Goal: Task Accomplishment & Management: Manage account settings

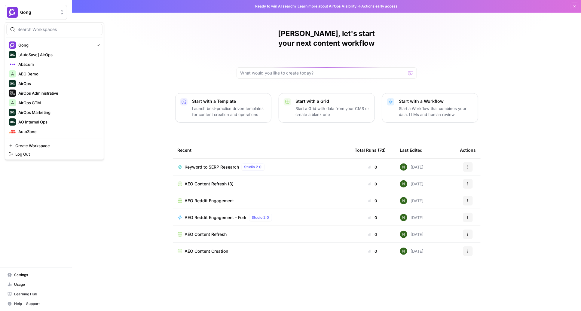
click at [41, 10] on span "Gong" at bounding box center [38, 12] width 36 height 6
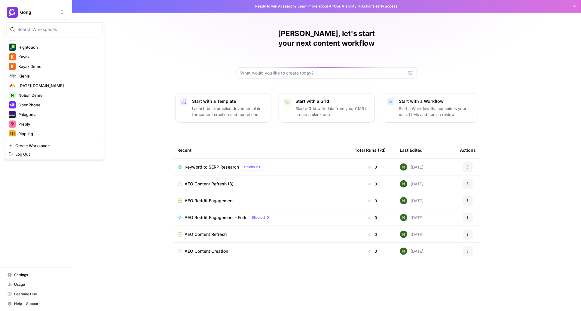
scroll to position [233, 0]
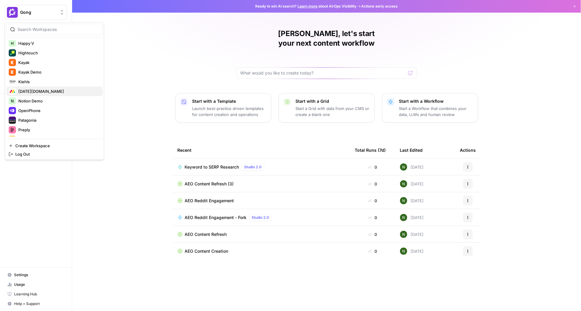
click at [44, 92] on span "[DATE][DOMAIN_NAME]" at bounding box center [57, 91] width 79 height 6
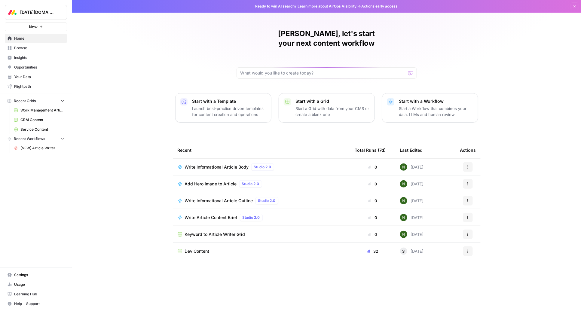
click at [20, 278] on span "Settings" at bounding box center [39, 274] width 50 height 5
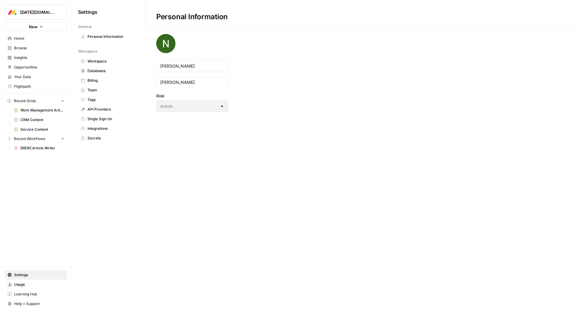
click at [108, 78] on span "Billing" at bounding box center [112, 80] width 48 height 5
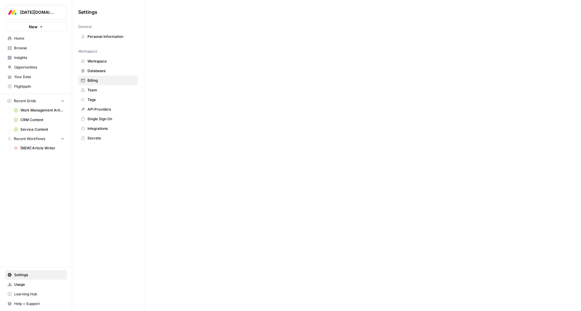
click at [34, 285] on span "Usage" at bounding box center [39, 284] width 50 height 5
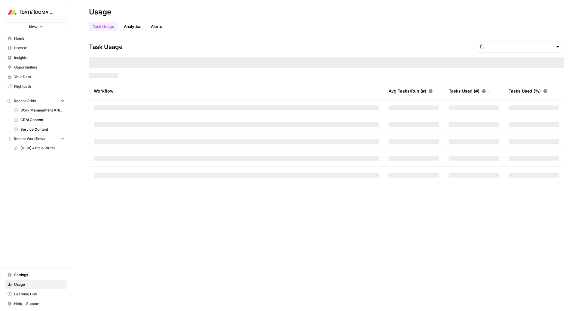
type input "September Tasks"
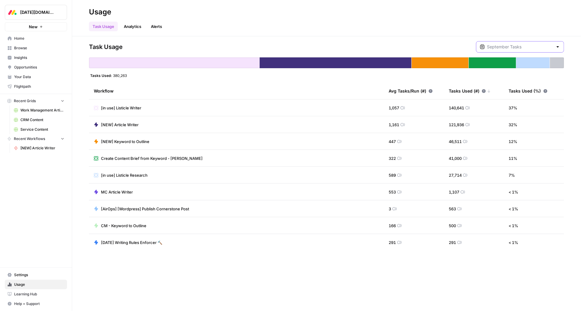
click at [516, 49] on input "text" at bounding box center [520, 47] width 66 height 6
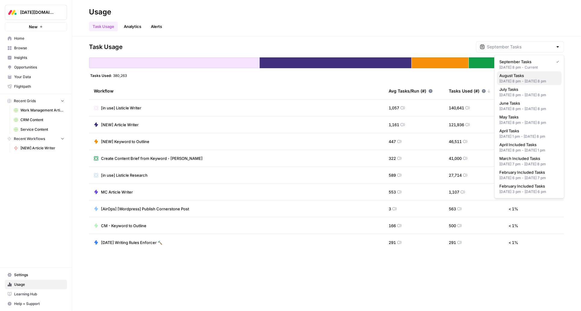
click at [519, 74] on span "August Tasks" at bounding box center [528, 75] width 57 height 6
type input "August Tasks"
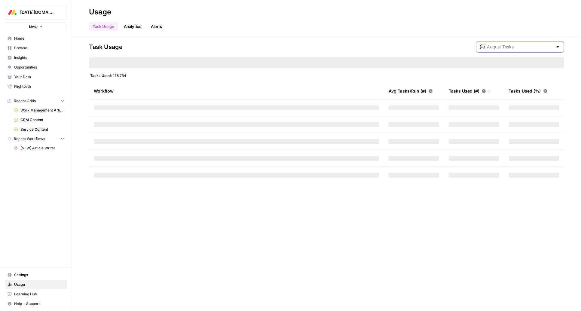
click at [518, 47] on input "text" at bounding box center [520, 47] width 66 height 6
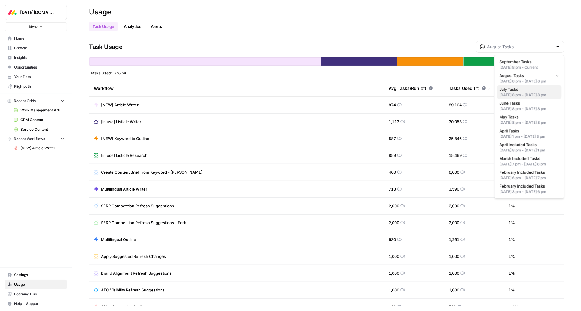
click at [519, 92] on span "July Tasks" at bounding box center [528, 89] width 57 height 6
type input "July Tasks"
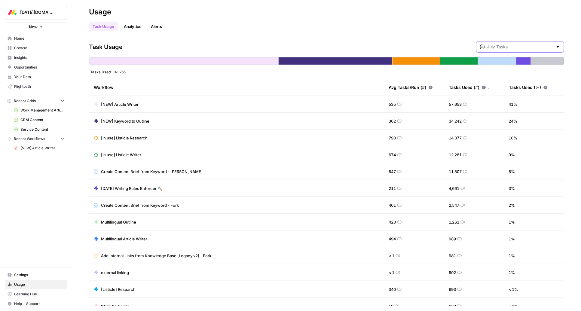
click at [516, 48] on input "text" at bounding box center [520, 47] width 66 height 6
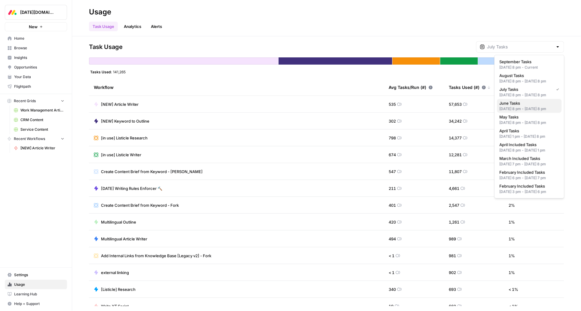
click at [517, 106] on span "June Tasks" at bounding box center [528, 103] width 57 height 6
type input "June Tasks"
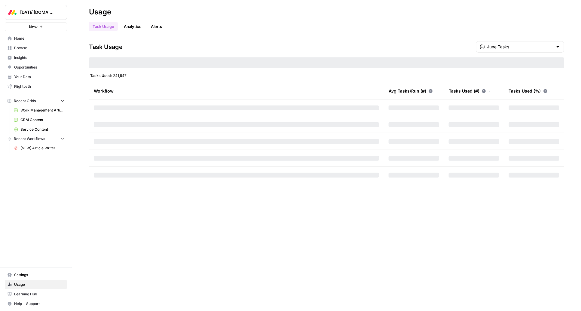
click at [481, 30] on div "Task Usage Analytics Alerts" at bounding box center [326, 24] width 475 height 14
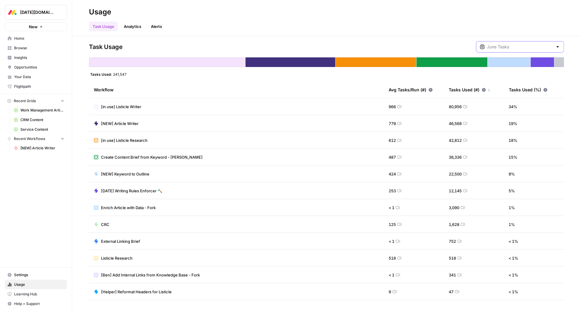
click at [517, 47] on input "text" at bounding box center [520, 47] width 66 height 6
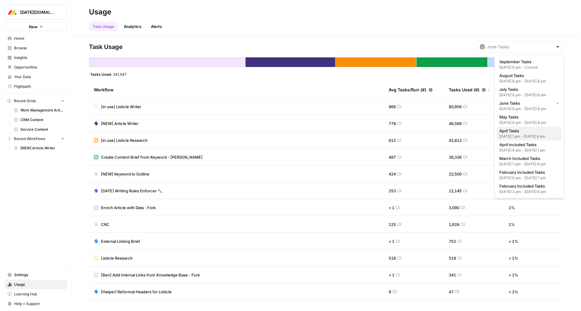
click at [517, 139] on div "Apr 8, 2025 1 pm - Apr 30, 2025 8 pm" at bounding box center [530, 136] width 60 height 5
type input "April Tasks"
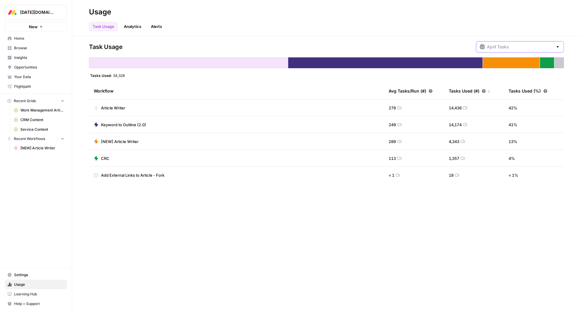
click at [518, 45] on input "text" at bounding box center [520, 47] width 66 height 6
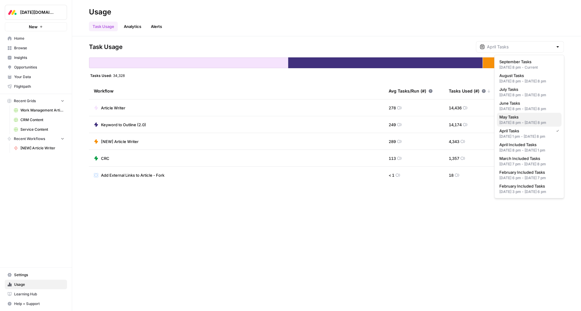
click at [520, 120] on span "May Tasks" at bounding box center [528, 117] width 57 height 6
type input "May Tasks"
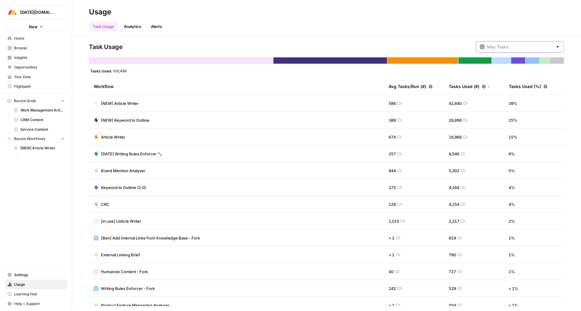
click at [517, 45] on input "text" at bounding box center [520, 47] width 66 height 6
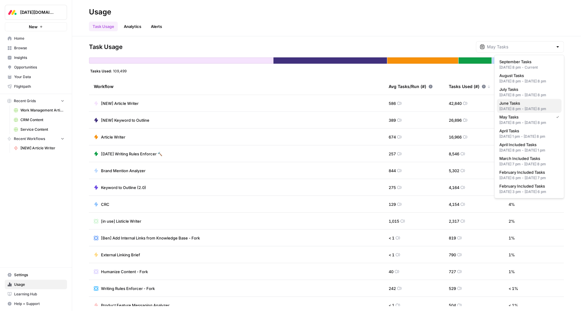
click at [519, 106] on span "June Tasks" at bounding box center [528, 103] width 57 height 6
type input "June Tasks"
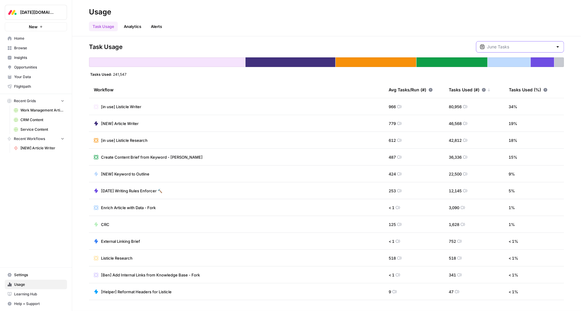
click at [512, 44] on input "text" at bounding box center [520, 47] width 66 height 6
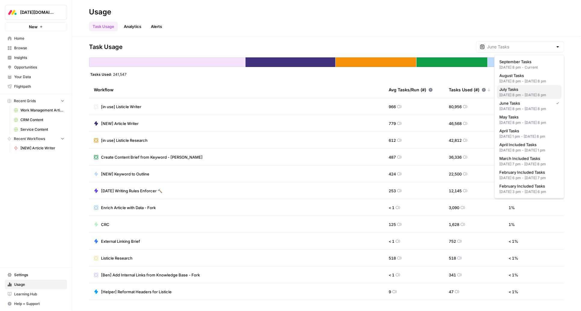
click at [522, 92] on span "July Tasks" at bounding box center [528, 89] width 57 height 6
type input "July Tasks"
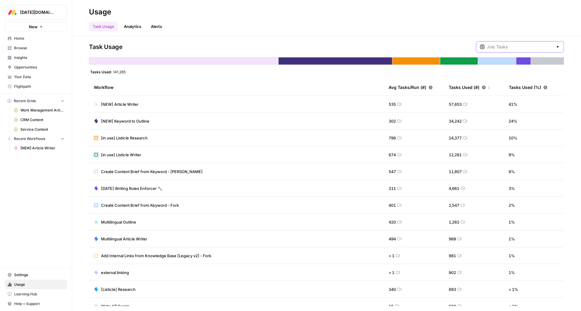
click at [527, 49] on input "text" at bounding box center [520, 47] width 66 height 6
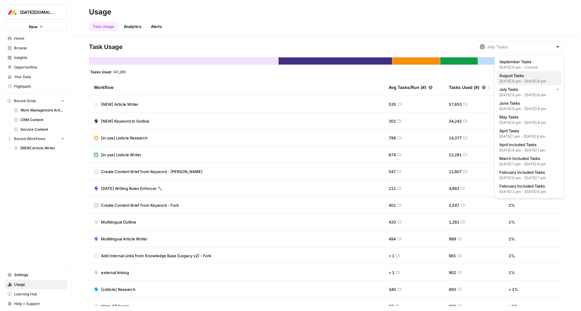
click at [527, 80] on div "Jul 31, 2025 8 pm - Aug 31, 2025 8 pm" at bounding box center [530, 80] width 60 height 5
type input "August Tasks"
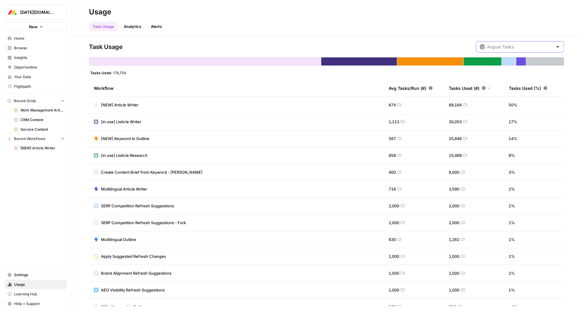
click at [523, 45] on input "text" at bounding box center [520, 47] width 66 height 6
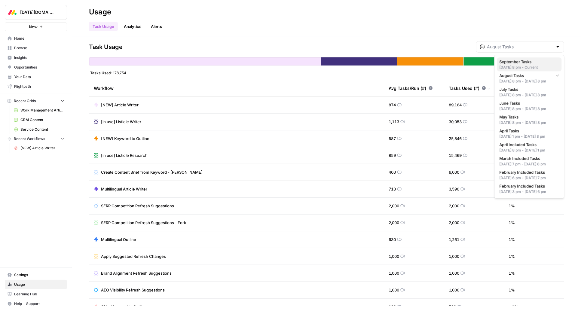
click at [524, 60] on span "September Tasks" at bounding box center [528, 62] width 57 height 6
type input "September Tasks"
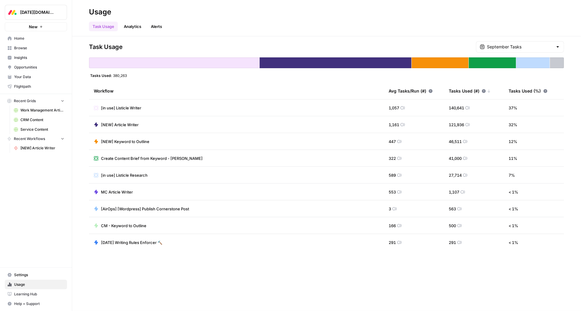
click at [497, 26] on div "Task Usage Analytics Alerts" at bounding box center [326, 24] width 475 height 14
click at [322, 37] on div "Task Usage September Tasks Tasks Used: 380,263 Workflow Avg Tasks/Run (#) Tasks…" at bounding box center [326, 173] width 509 height 275
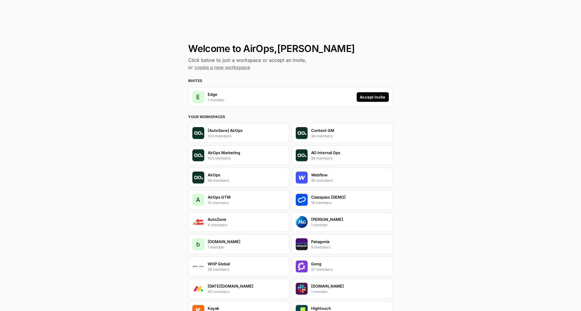
click at [382, 102] on div "E Edge 1 member Accept Invite" at bounding box center [291, 97] width 204 height 20
click at [376, 99] on div "Accept Invite" at bounding box center [373, 97] width 26 height 6
